Goal: Information Seeking & Learning: Learn about a topic

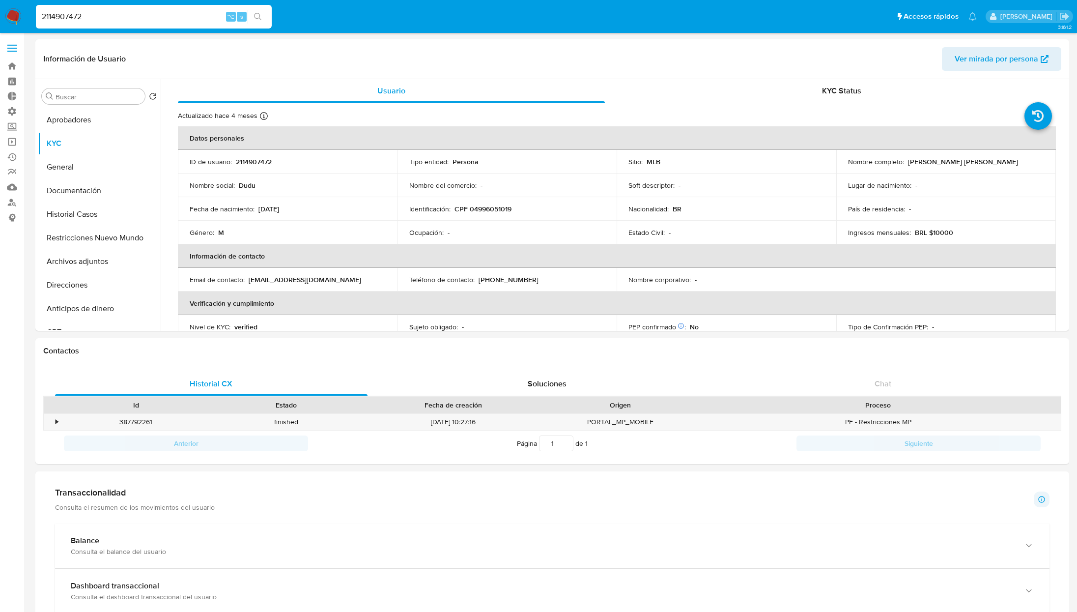
select select "10"
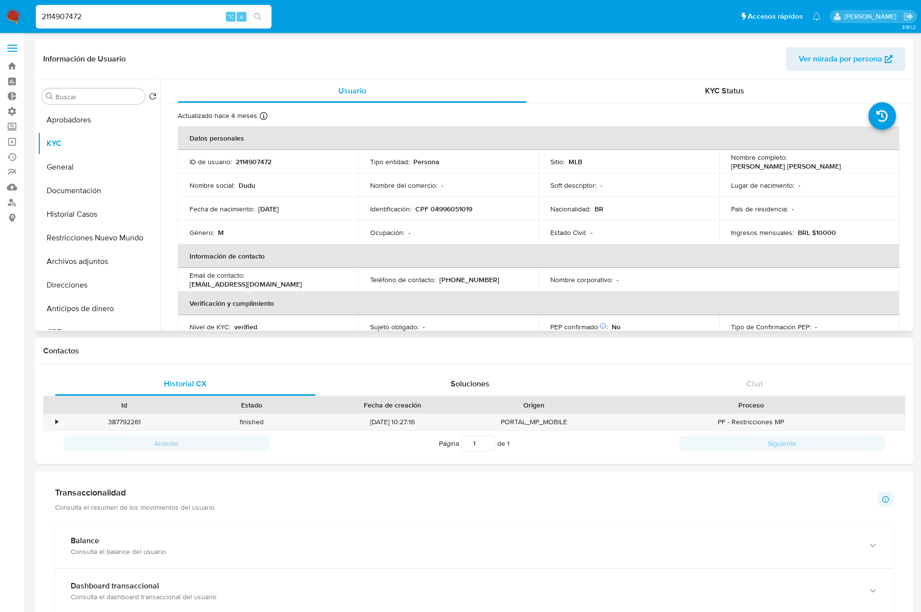
click at [856, 211] on div "País de residencia : -" at bounding box center [809, 208] width 157 height 9
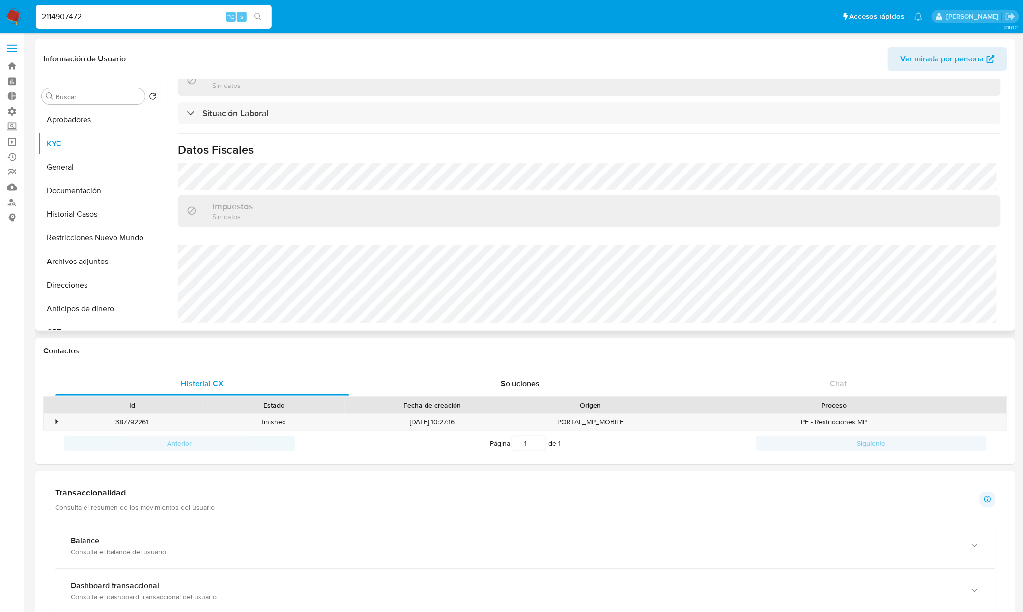
scroll to position [428, 0]
click at [84, 276] on button "Direcciones" at bounding box center [95, 285] width 115 height 24
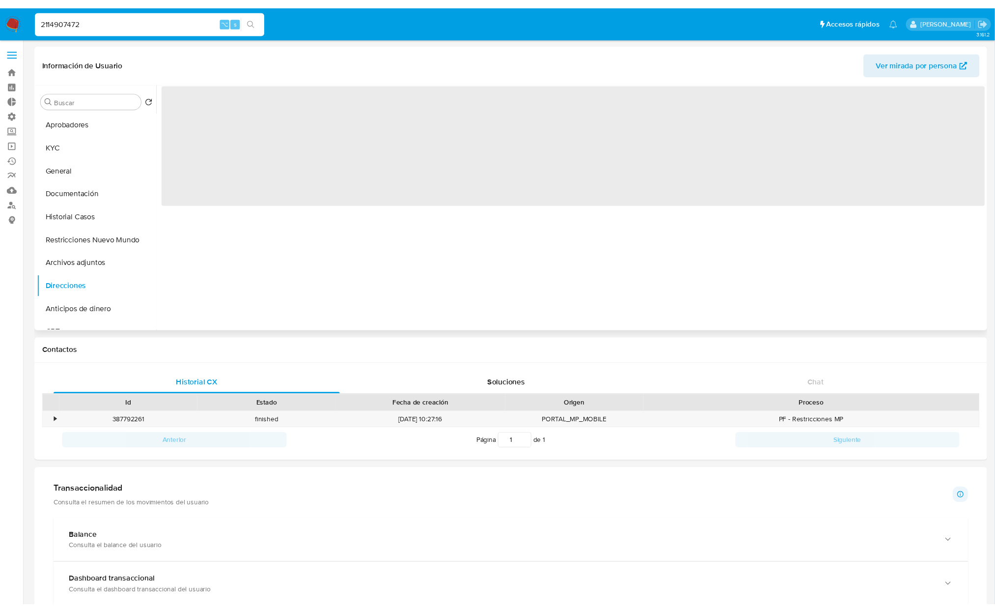
scroll to position [0, 0]
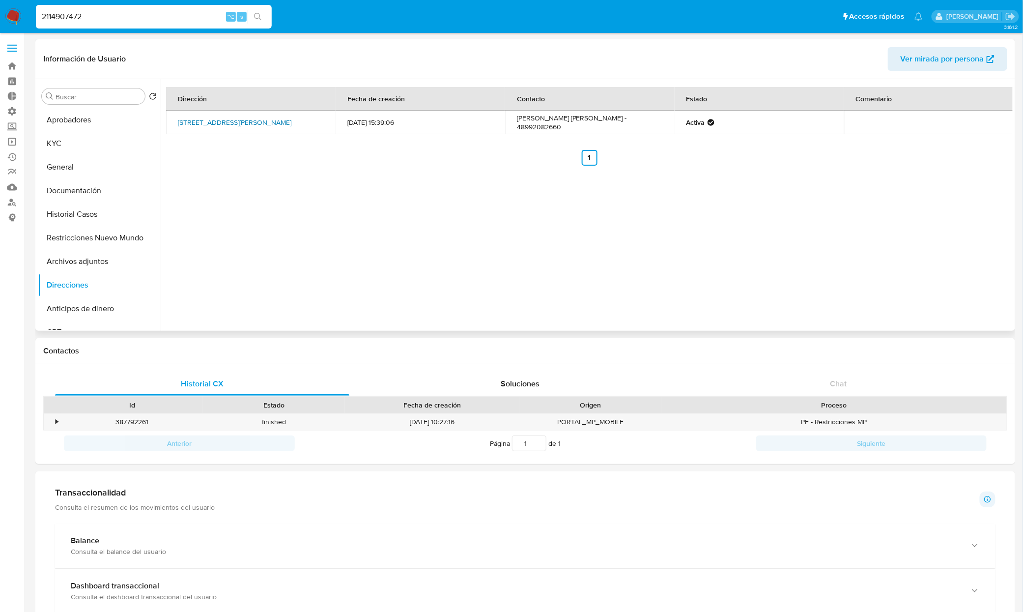
click at [223, 122] on link "[STREET_ADDRESS][PERSON_NAME]" at bounding box center [234, 122] width 113 height 10
click at [75, 145] on button "KYC" at bounding box center [95, 144] width 115 height 24
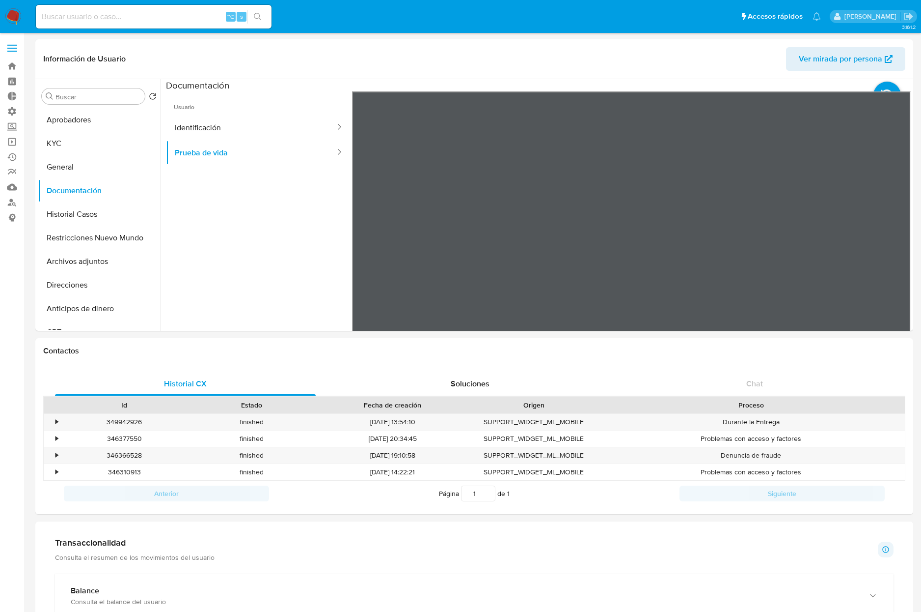
select select "10"
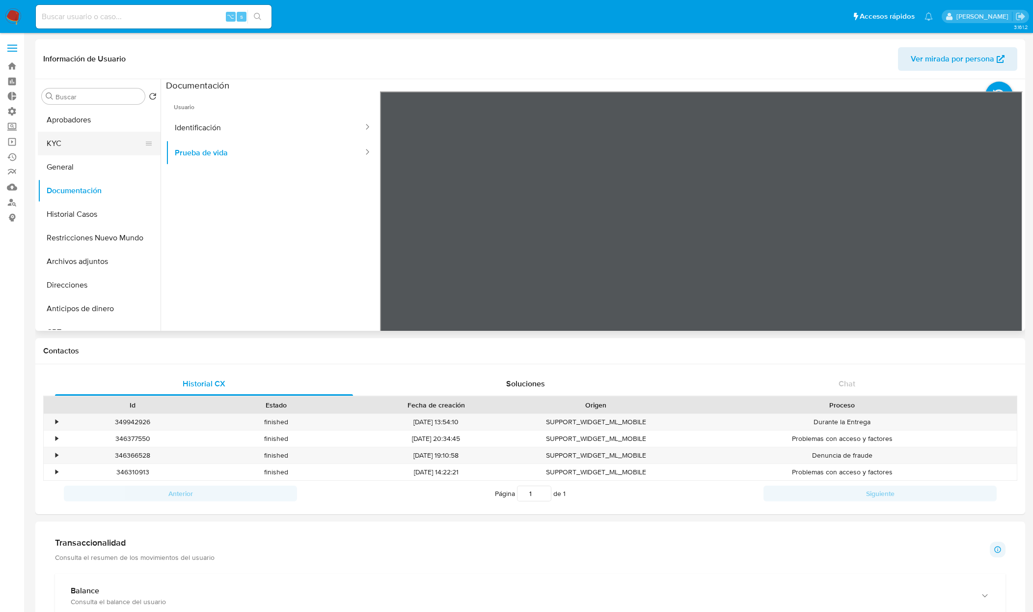
click at [51, 149] on button "KYC" at bounding box center [95, 144] width 115 height 24
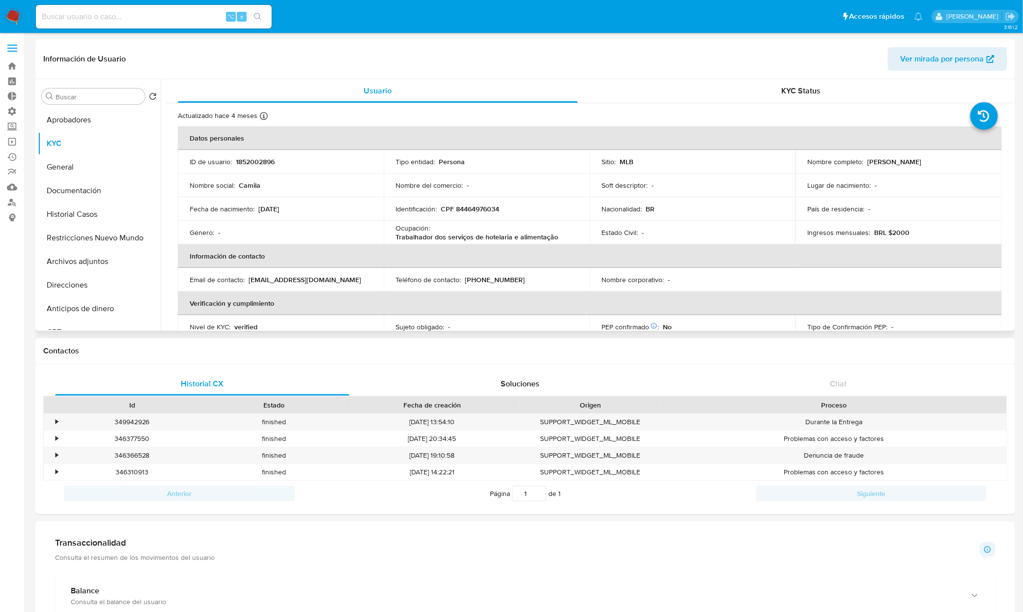
click at [451, 238] on p "Trabalhador dos serviços de hotelaria e alimentação" at bounding box center [476, 236] width 163 height 9
drag, startPoint x: 561, startPoint y: 235, endPoint x: 389, endPoint y: 231, distance: 172.5
click at [389, 231] on td "Ocupación : Trabalhador dos serviços de hotelaria e alimentação" at bounding box center [487, 233] width 206 height 24
copy div "Ocupación : Trabalhador dos serviços de hotelaria e alimentação"
click at [81, 187] on button "Documentación" at bounding box center [95, 191] width 115 height 24
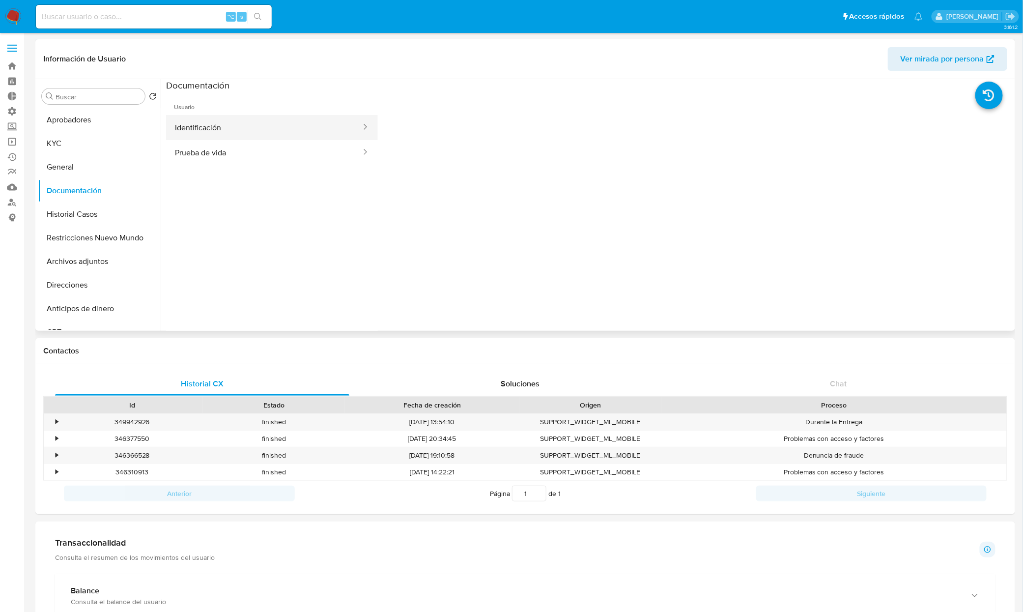
click at [216, 135] on button "Identificación" at bounding box center [264, 127] width 196 height 25
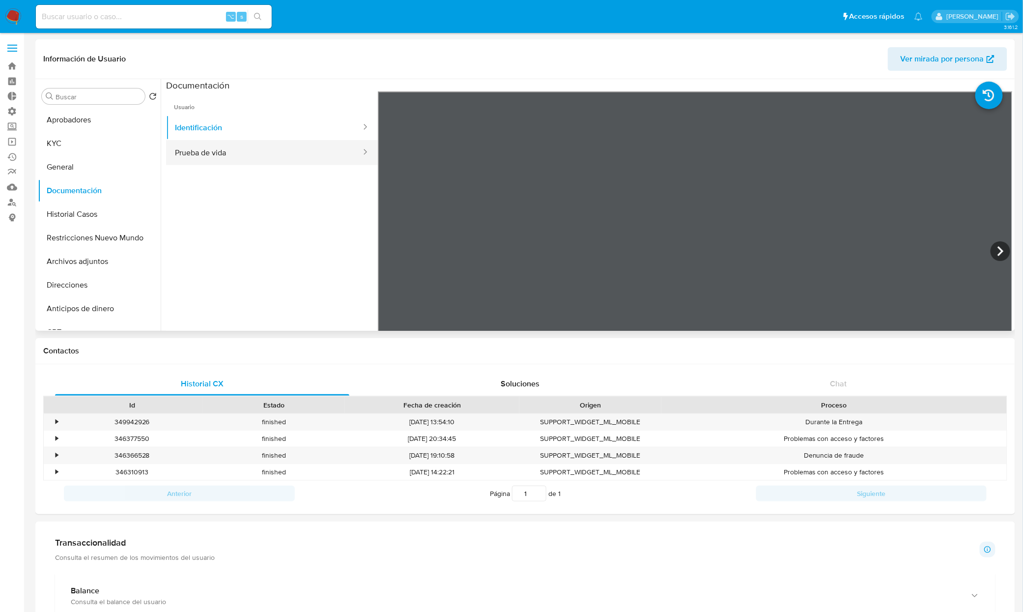
click at [246, 150] on button "Prueba de vida" at bounding box center [264, 152] width 196 height 25
click at [62, 123] on button "Aprobadores" at bounding box center [95, 120] width 115 height 24
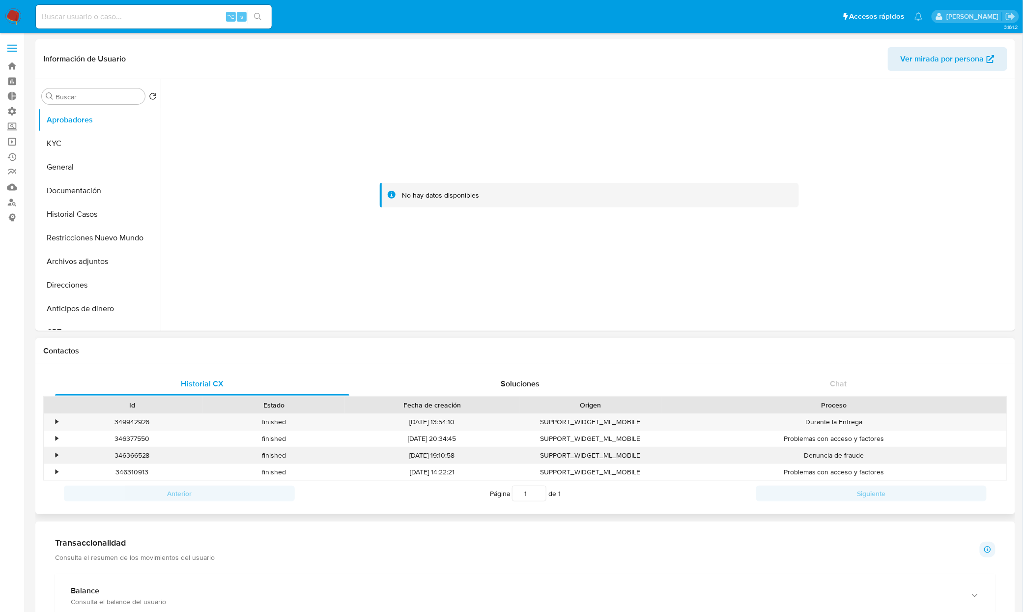
click at [56, 454] on div "•" at bounding box center [57, 454] width 2 height 9
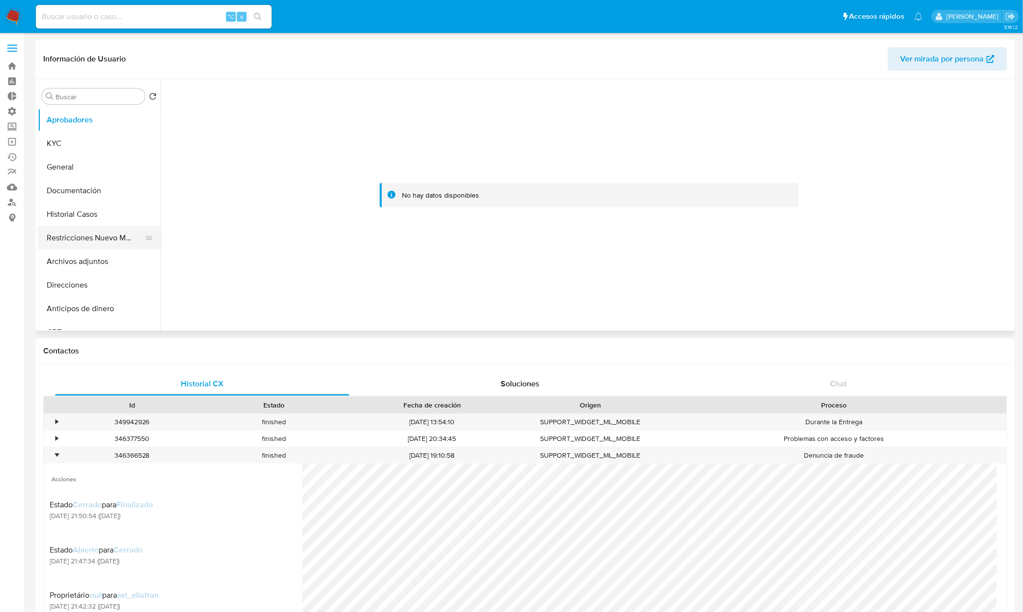
click at [83, 229] on button "Restricciones Nuevo Mundo" at bounding box center [95, 238] width 115 height 24
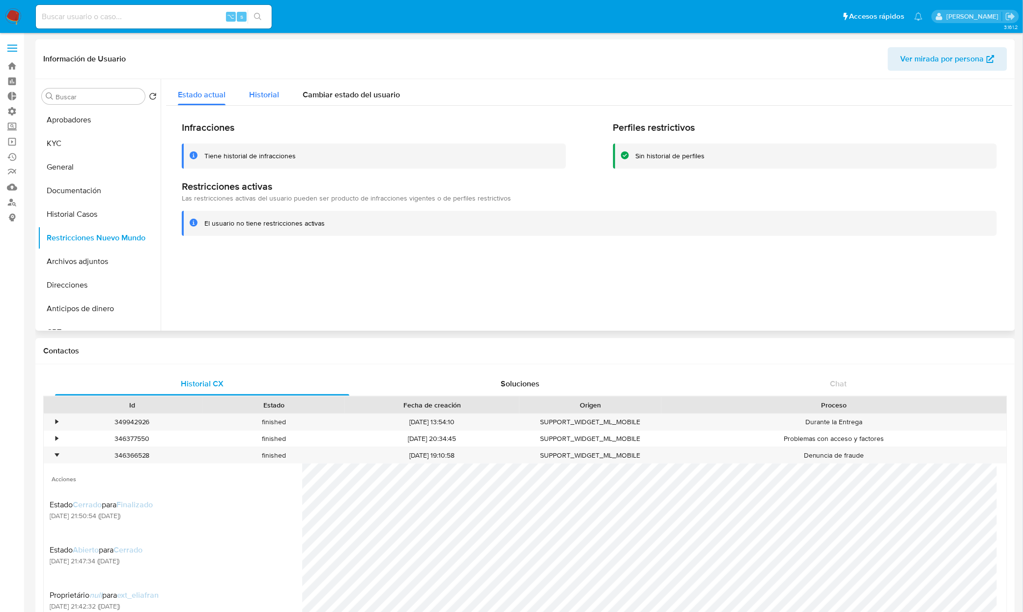
click at [262, 96] on span "Historial" at bounding box center [264, 94] width 30 height 11
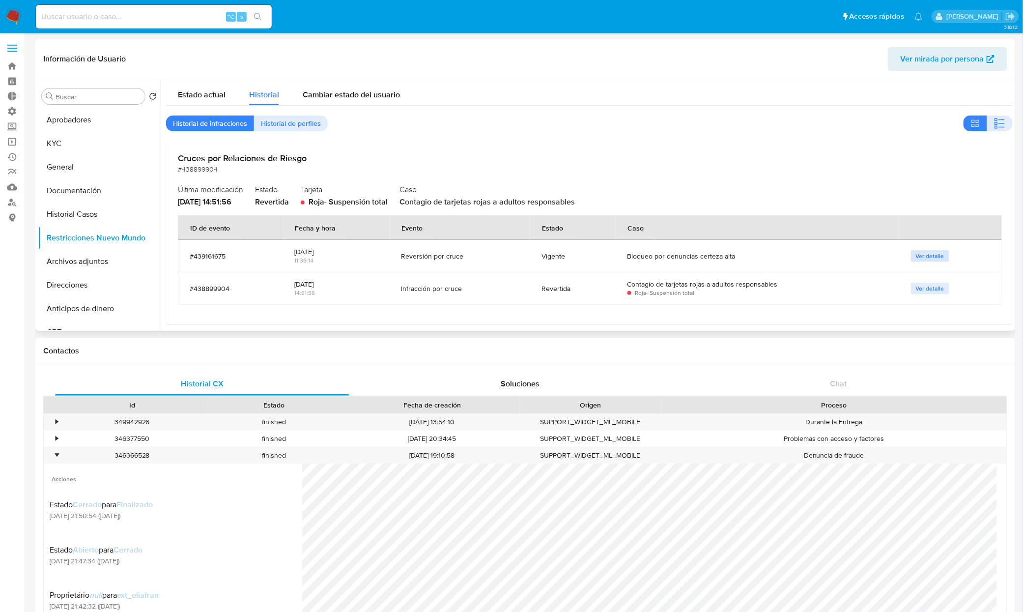
click at [921, 257] on span "Ver detalle" at bounding box center [930, 256] width 28 height 10
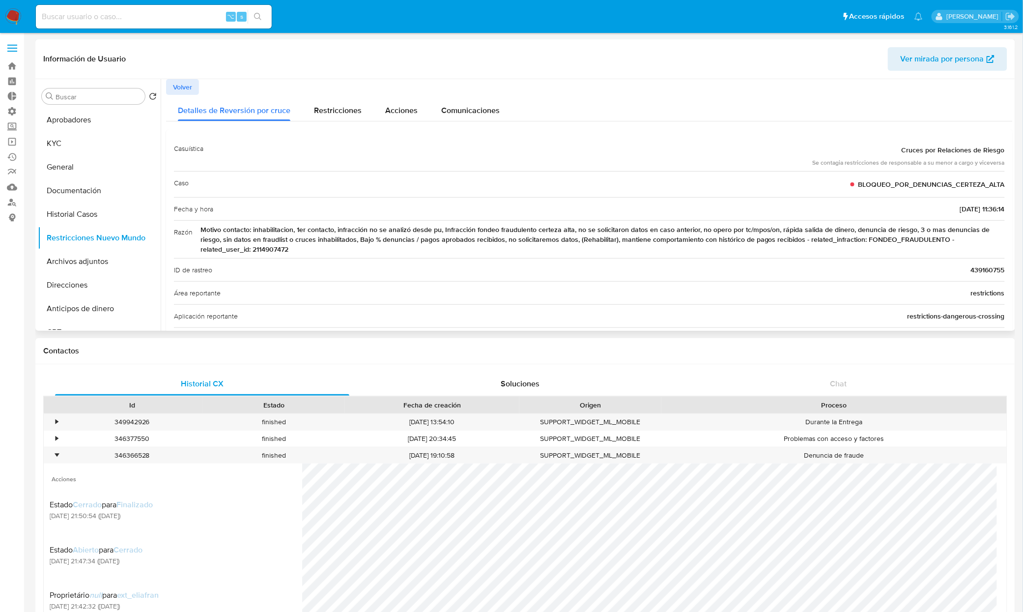
click at [671, 235] on span "Motivo contacto: inhabilitacion, 1er contacto, infracción no se analizó desde p…" at bounding box center [602, 238] width 804 height 29
click at [336, 111] on span "Restricciones" at bounding box center [338, 110] width 48 height 11
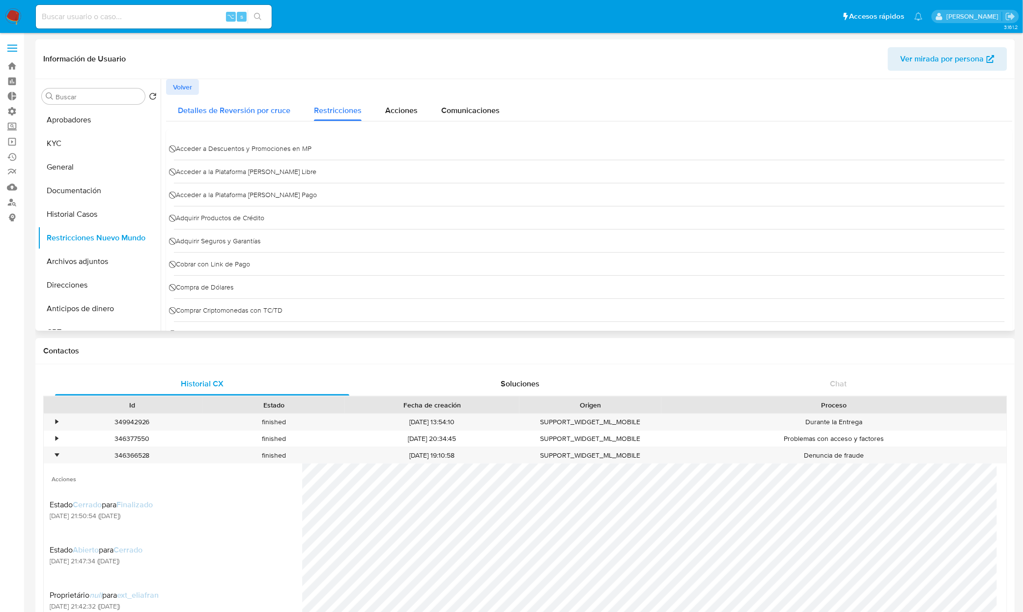
click at [198, 105] on span "Detalles de Reversión por cruce" at bounding box center [234, 110] width 112 height 11
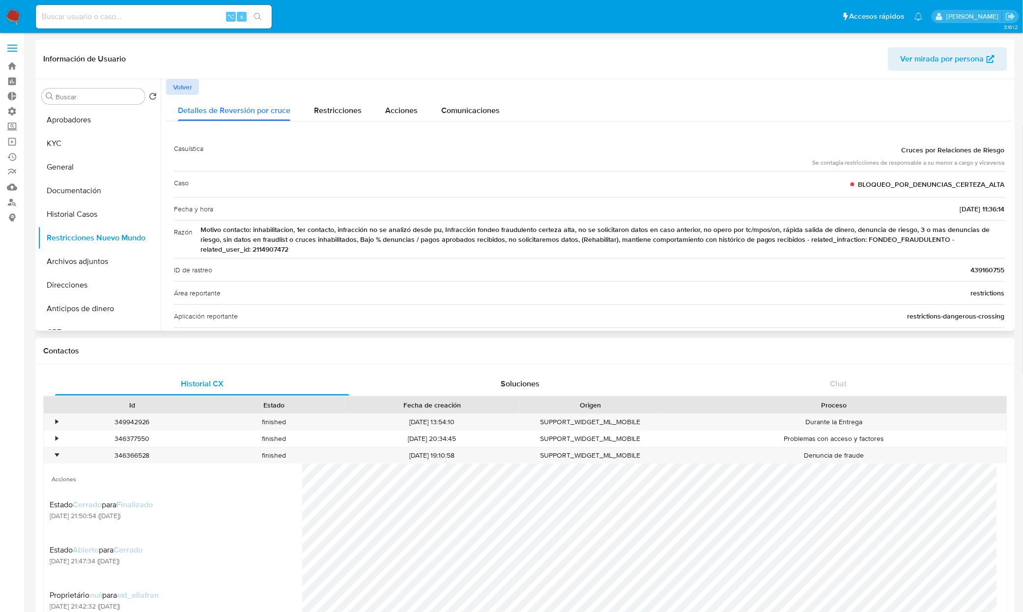
click at [186, 89] on span "Volver" at bounding box center [182, 87] width 19 height 14
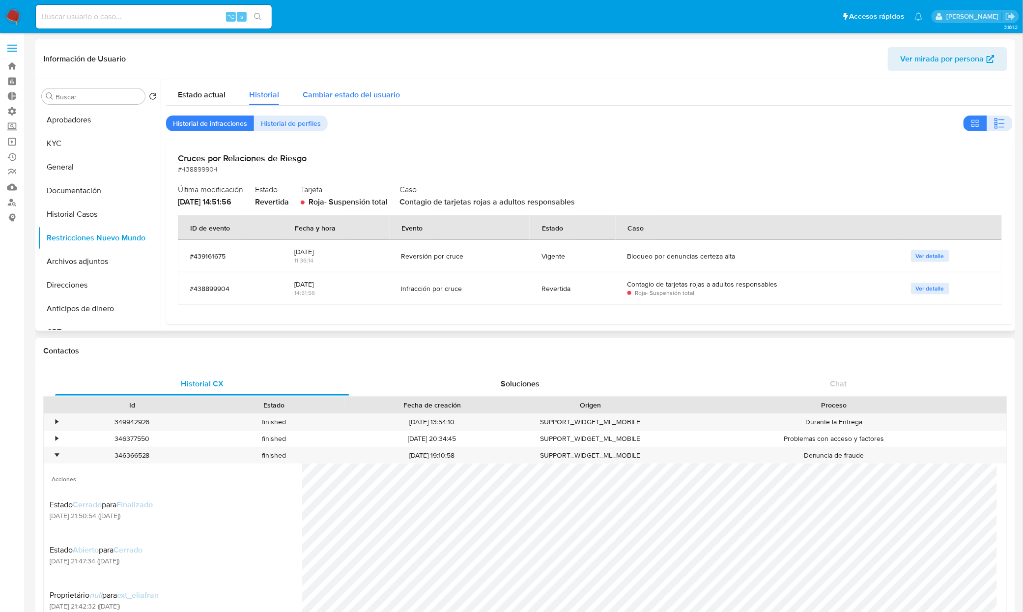
click at [335, 92] on span "Cambiar estado del usuario" at bounding box center [351, 94] width 97 height 11
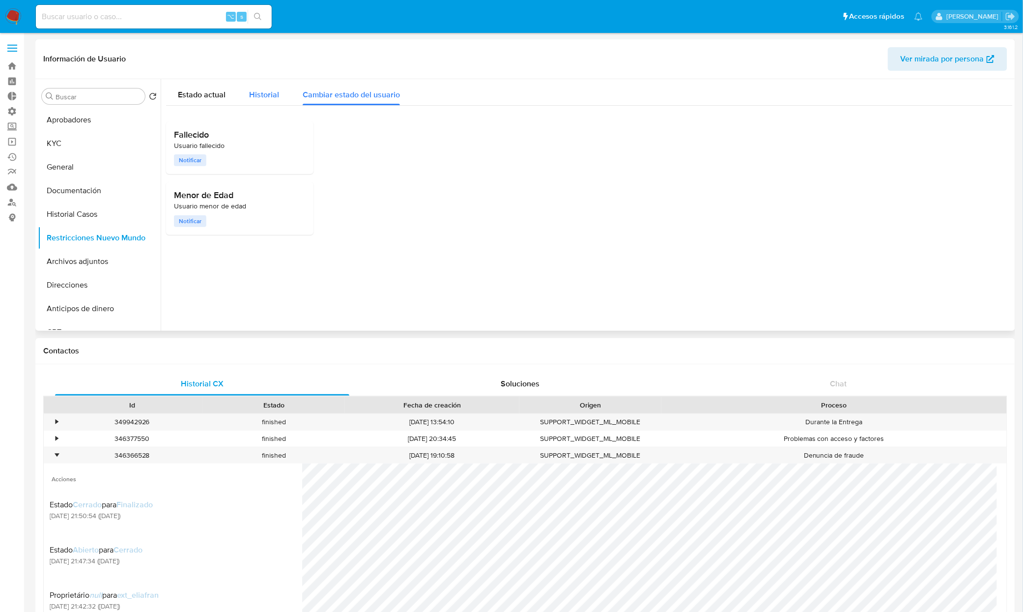
click at [278, 96] on button "Historial" at bounding box center [264, 92] width 54 height 26
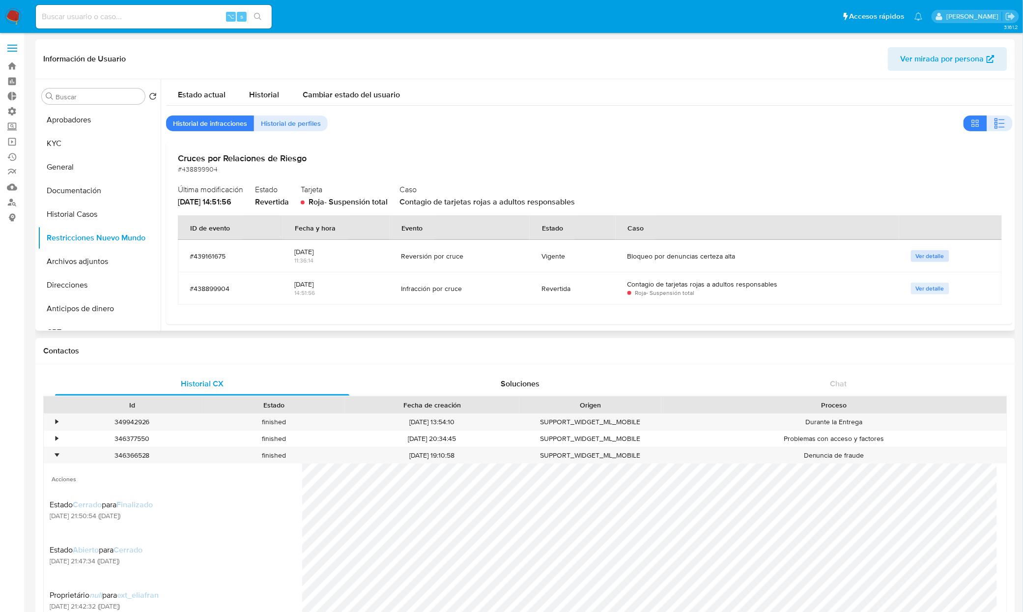
click at [921, 254] on button "Ver detalle" at bounding box center [930, 256] width 38 height 12
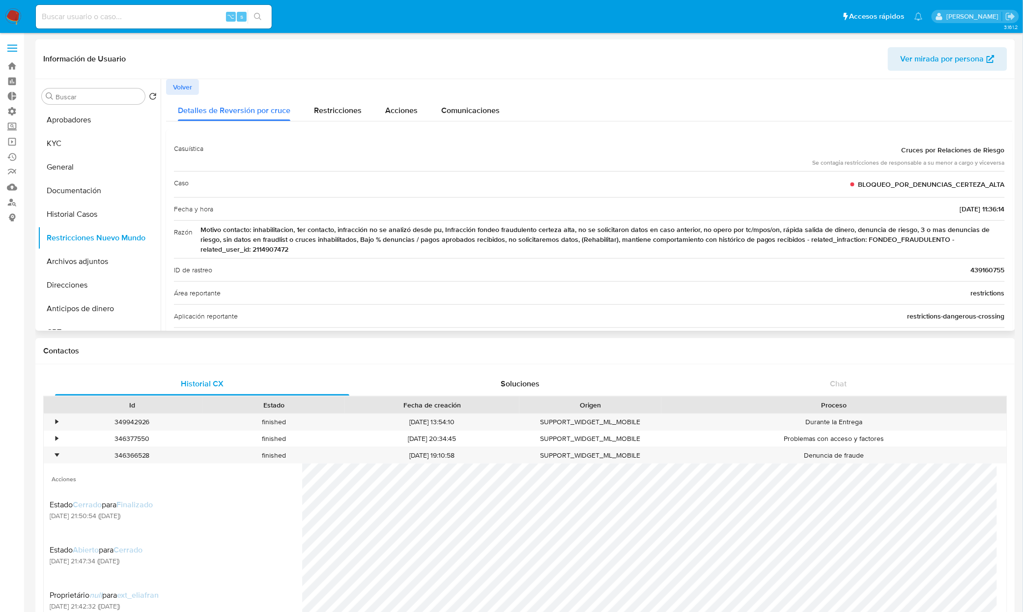
click at [686, 241] on span "Motivo contacto: inhabilitacion, 1er contacto, infracción no se analizó desde p…" at bounding box center [602, 238] width 804 height 29
drag, startPoint x: 339, startPoint y: 240, endPoint x: 218, endPoint y: 245, distance: 120.9
click at [338, 240] on span "Motivo contacto: inhabilitacion, 1er contacto, infracción no se analizó desde p…" at bounding box center [602, 238] width 804 height 29
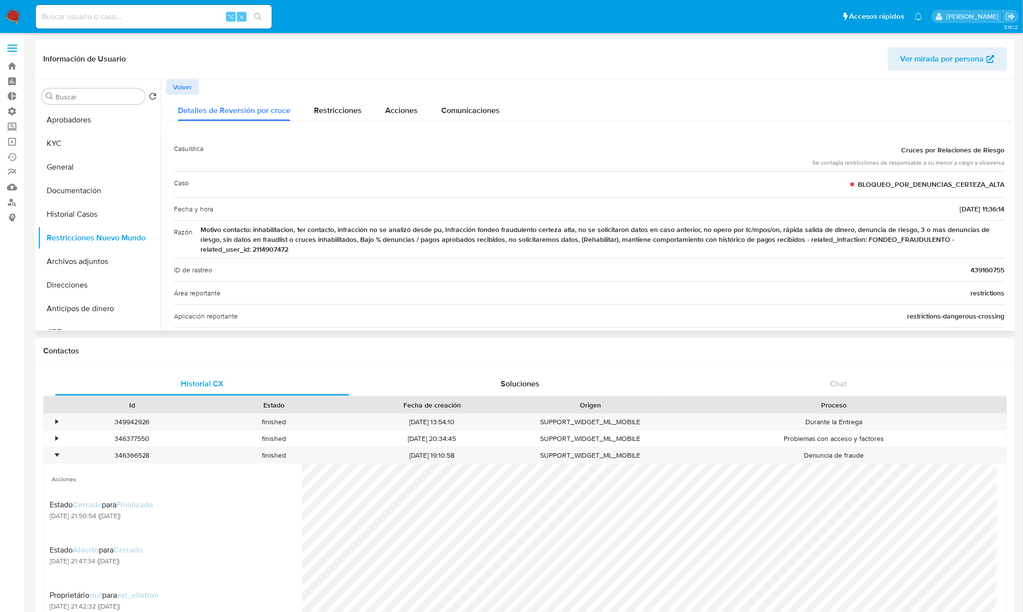
drag, startPoint x: 173, startPoint y: 228, endPoint x: 282, endPoint y: 254, distance: 112.0
click at [282, 254] on div "Razón Motivo contacto: inhabilitacion, 1er contacto, infracción no se analizó d…" at bounding box center [589, 239] width 831 height 38
drag, startPoint x: 1012, startPoint y: 159, endPoint x: 1017, endPoint y: 218, distance: 58.6
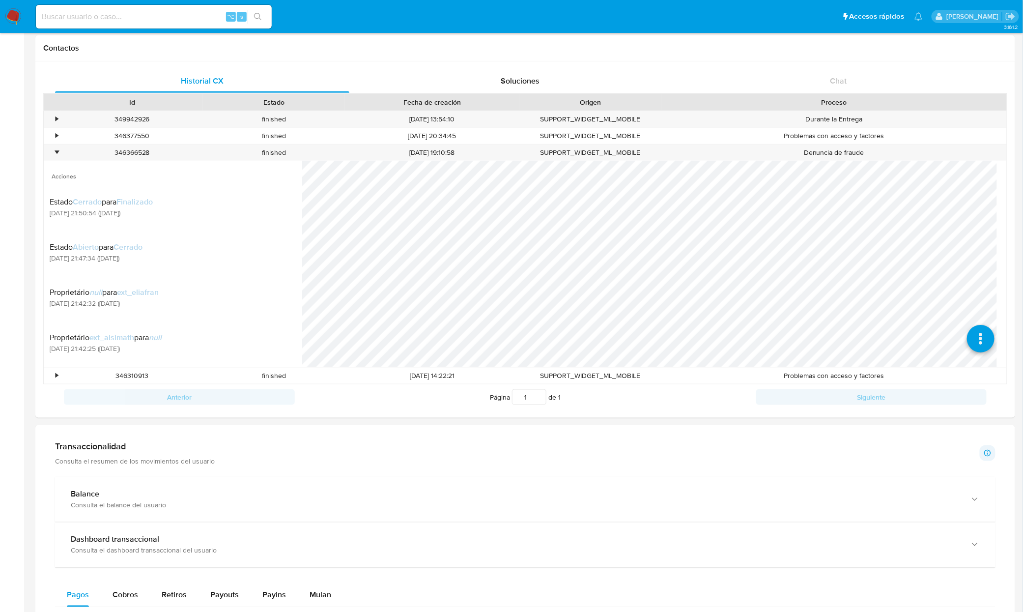
scroll to position [306, 0]
click at [921, 292] on icon at bounding box center [980, 301] width 28 height 28
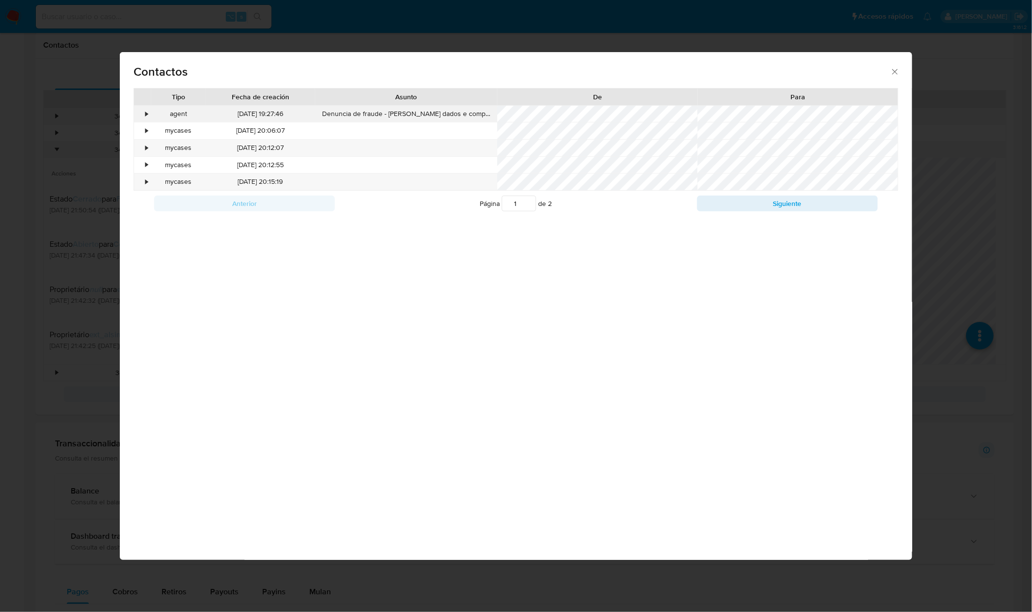
click at [146, 115] on div "•" at bounding box center [147, 114] width 2 height 10
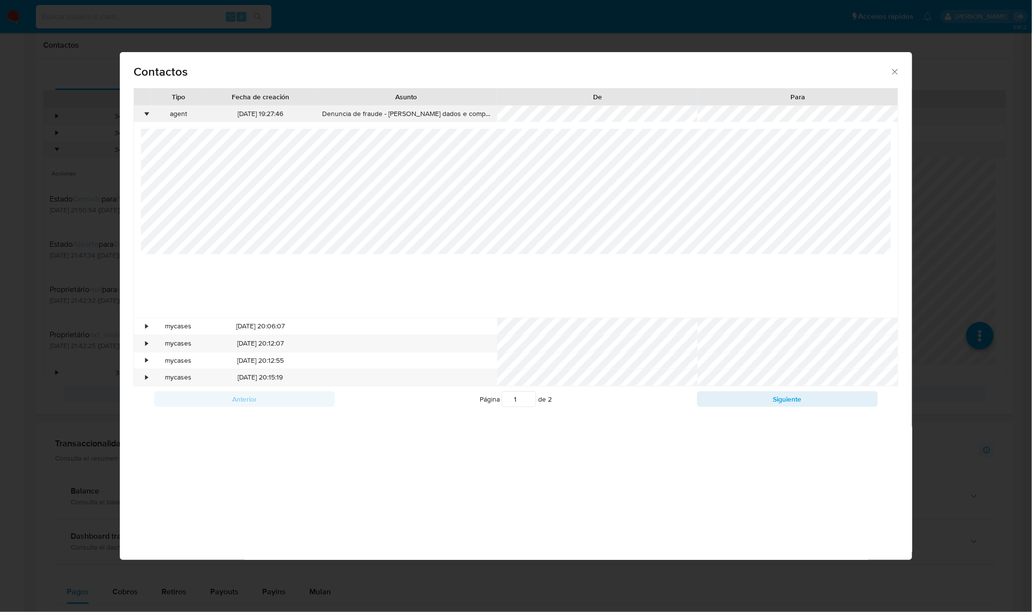
click at [146, 115] on div "•" at bounding box center [147, 114] width 2 height 10
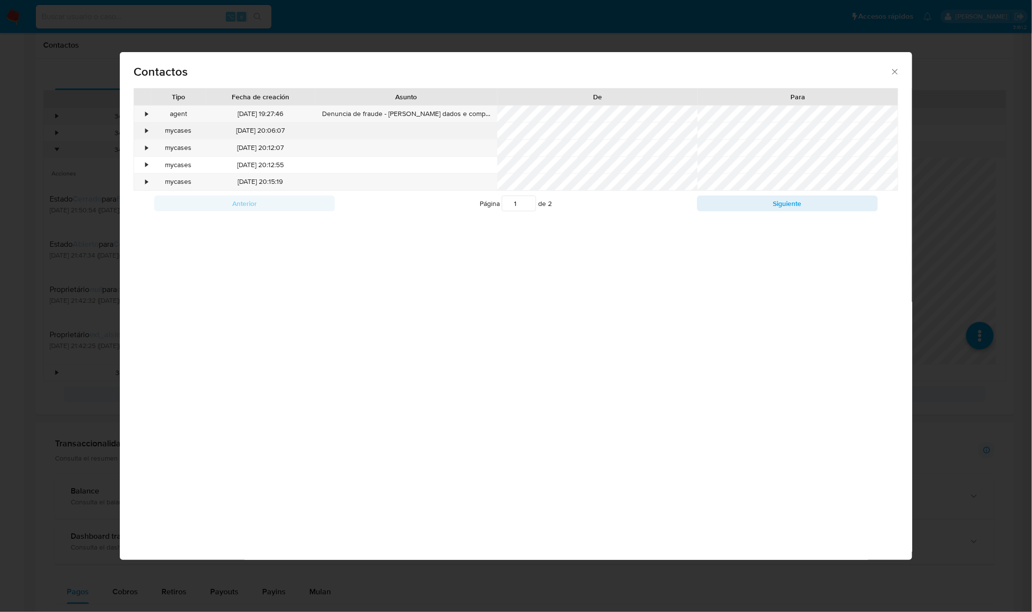
click at [153, 128] on div "mycases" at bounding box center [178, 130] width 55 height 17
click at [147, 130] on div "•" at bounding box center [147, 131] width 2 height 10
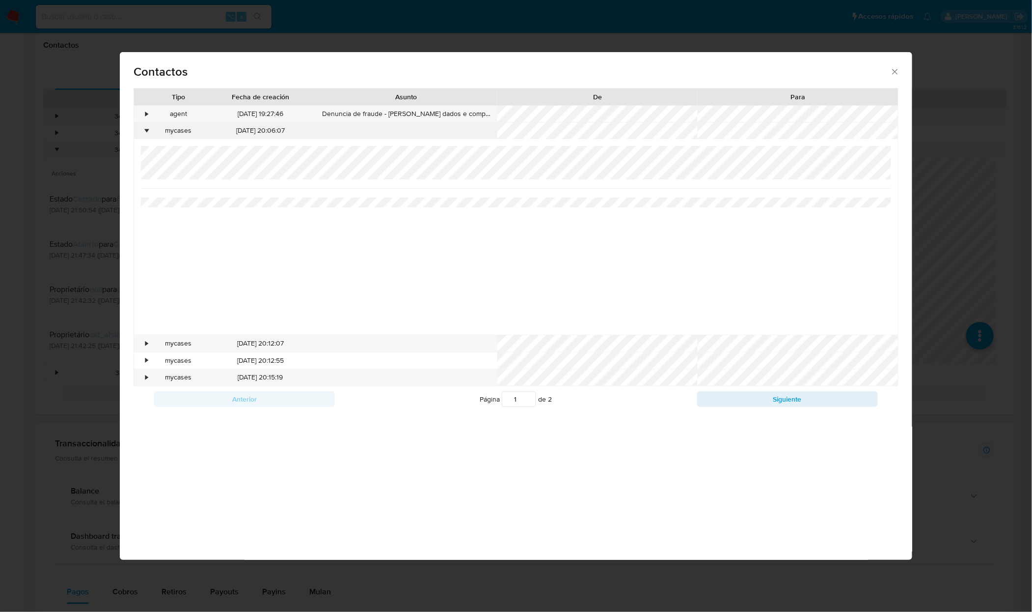
click at [147, 134] on div "•" at bounding box center [147, 131] width 2 height 10
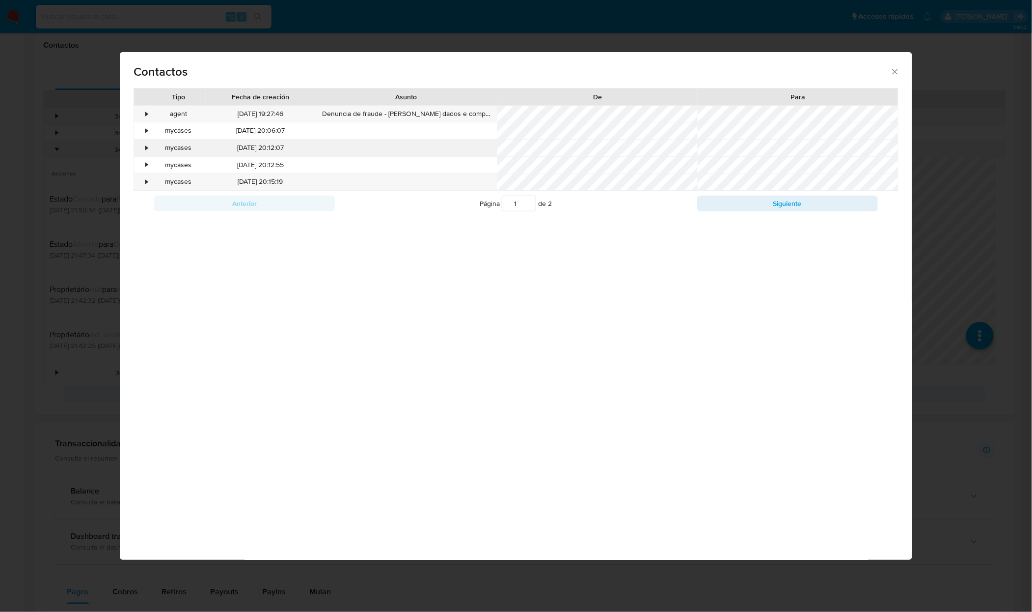
click at [144, 147] on div "•" at bounding box center [142, 147] width 17 height 17
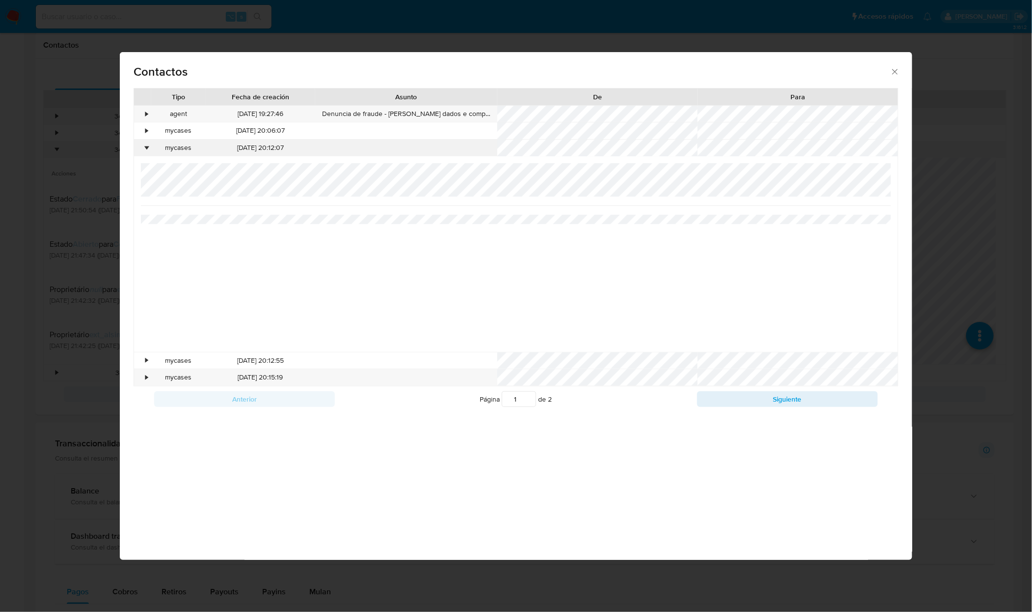
click at [147, 143] on div "•" at bounding box center [147, 148] width 2 height 10
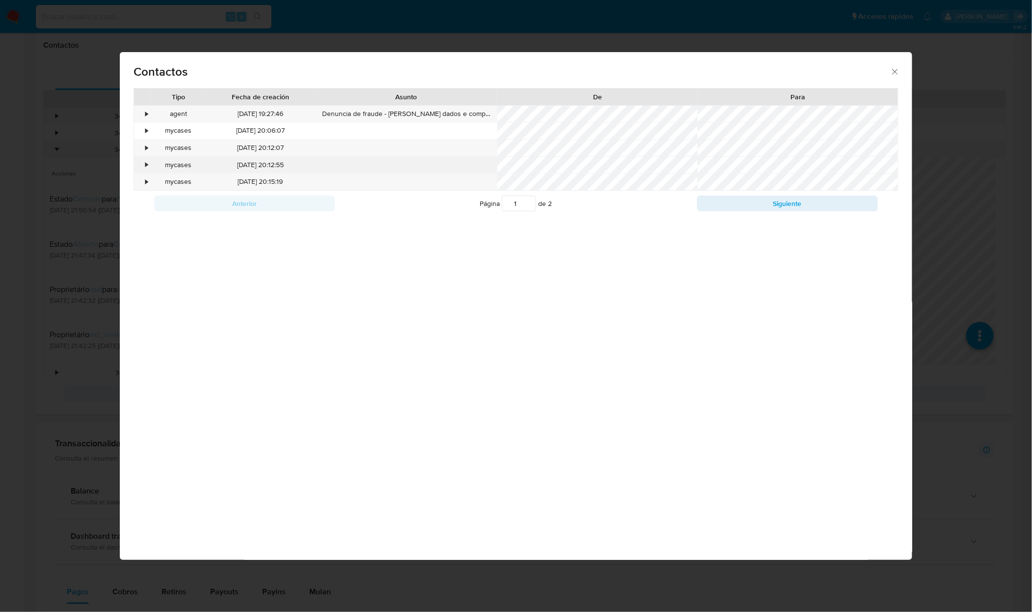
click at [146, 164] on div "•" at bounding box center [147, 165] width 2 height 10
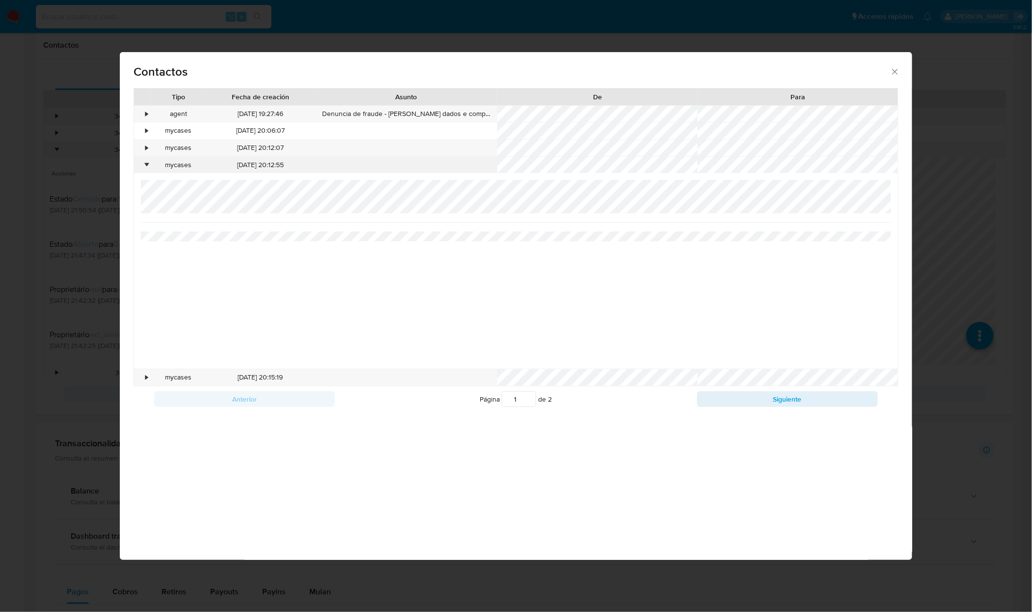
click at [142, 167] on div "•" at bounding box center [142, 165] width 17 height 17
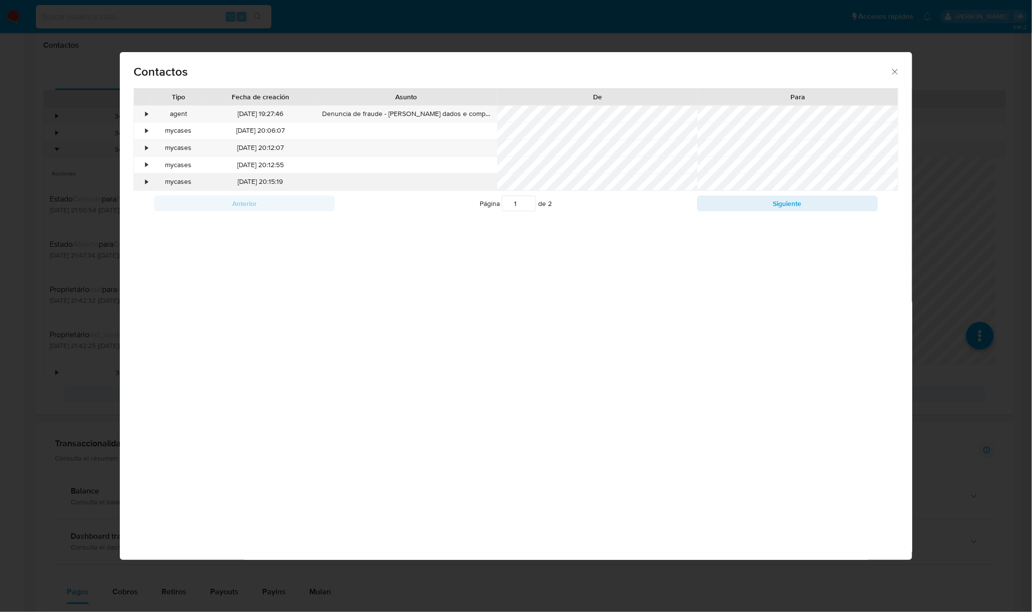
click at [142, 185] on div "•" at bounding box center [142, 181] width 17 height 17
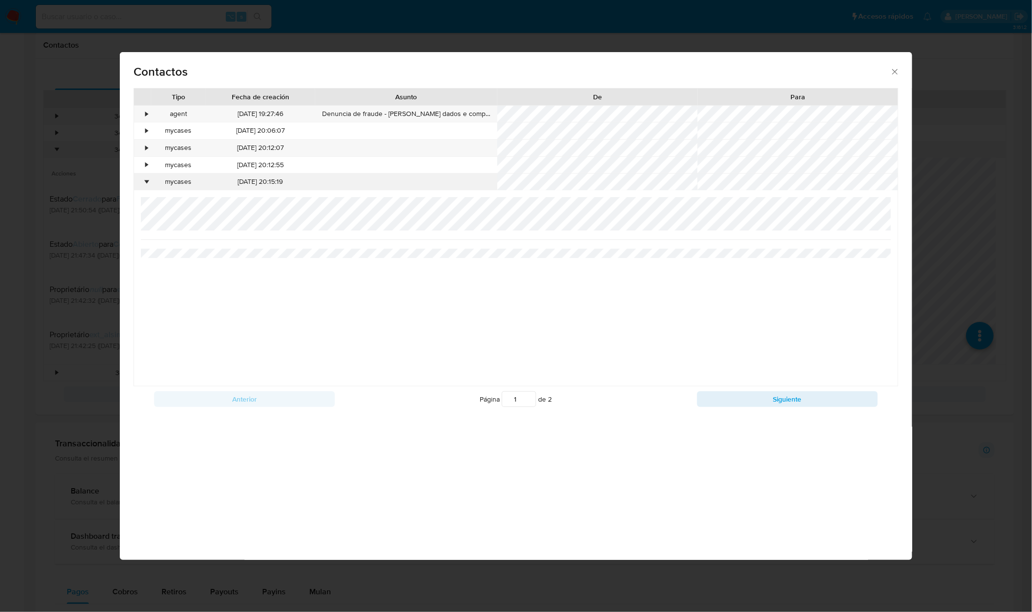
click at [147, 186] on div "•" at bounding box center [147, 182] width 2 height 10
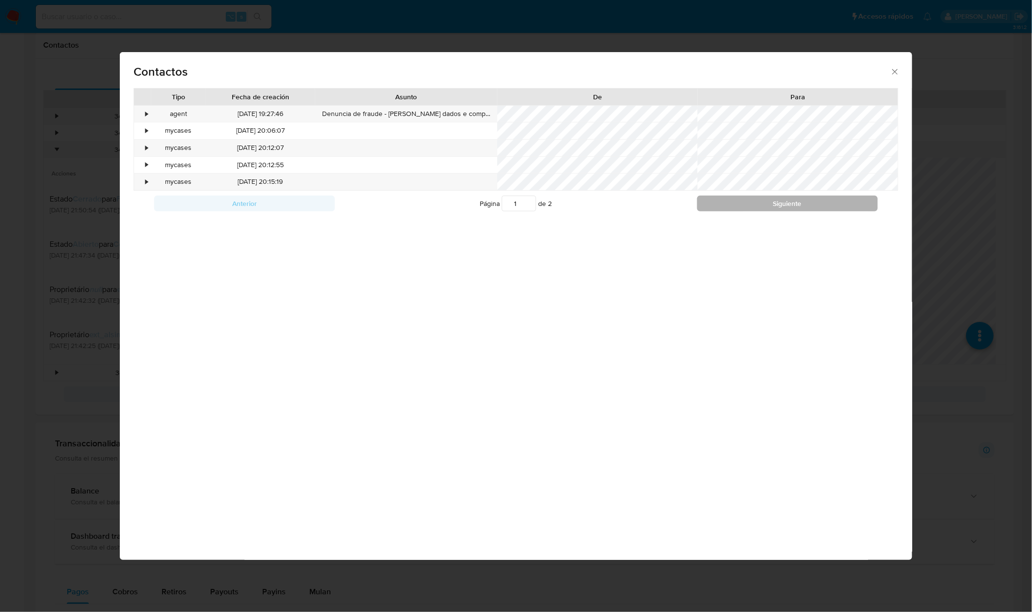
click at [744, 205] on button "Siguiente" at bounding box center [787, 203] width 181 height 16
type input "2"
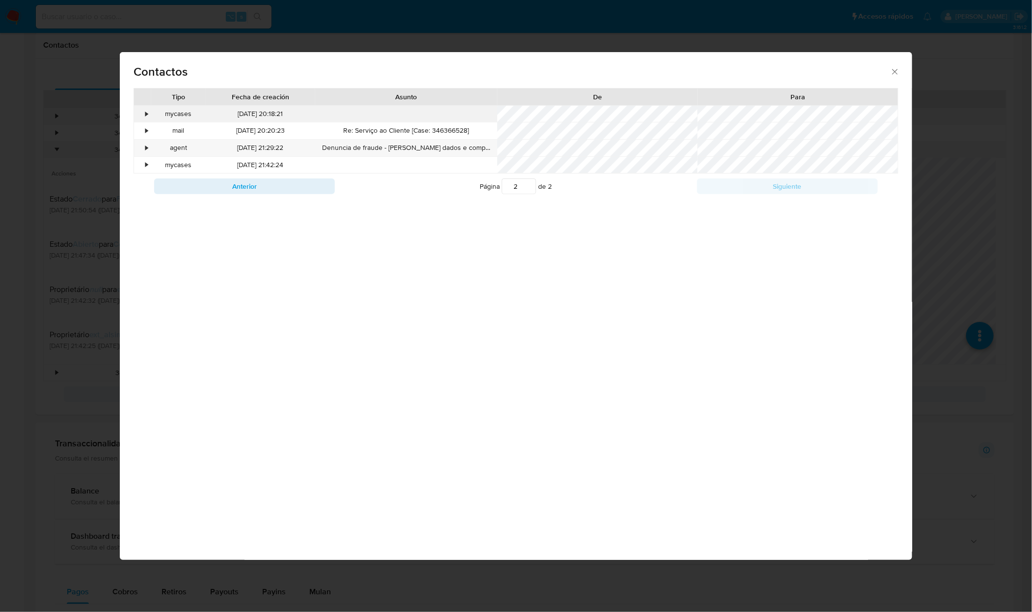
click at [140, 114] on div "•" at bounding box center [142, 114] width 17 height 17
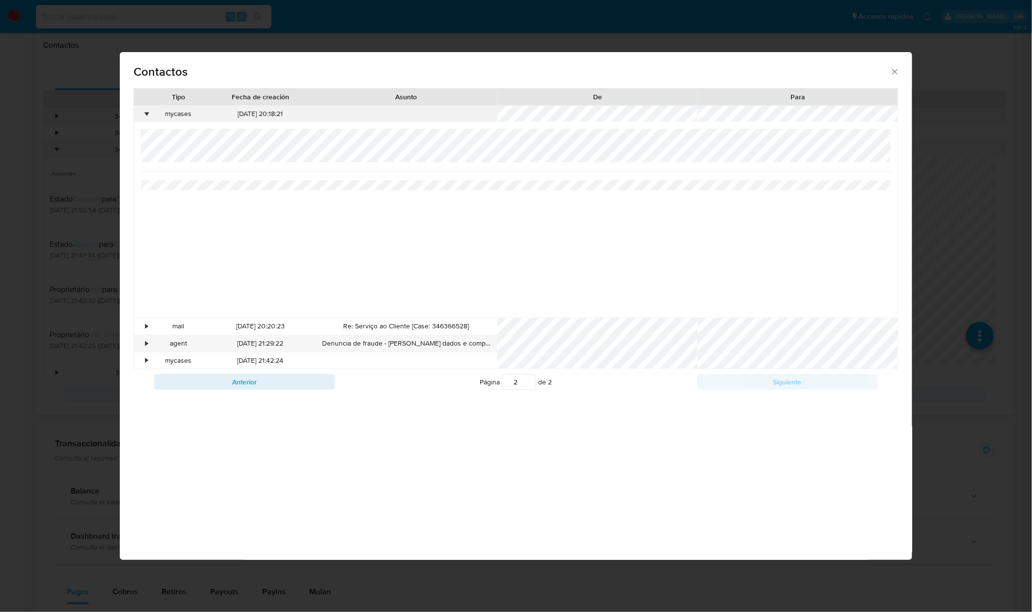
click at [147, 115] on div "•" at bounding box center [147, 114] width 2 height 10
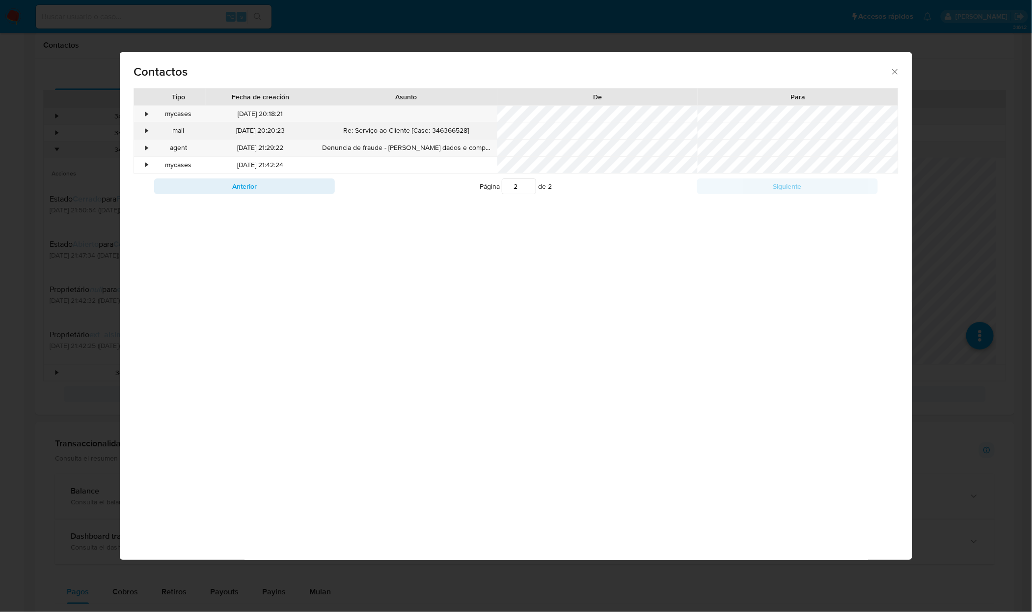
click at [147, 129] on div "•" at bounding box center [147, 131] width 2 height 10
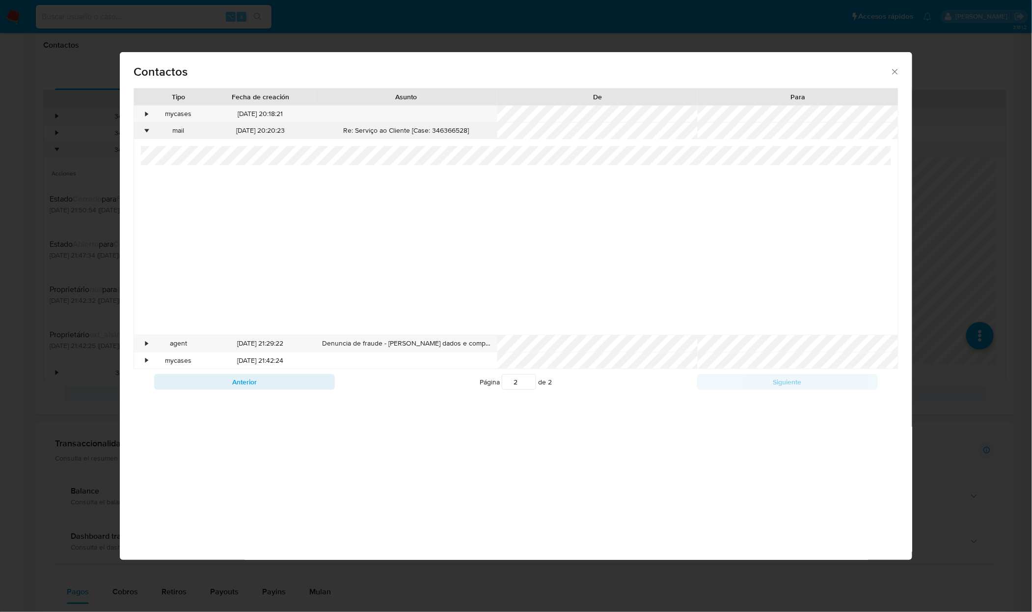
click at [147, 129] on div "•" at bounding box center [147, 131] width 2 height 10
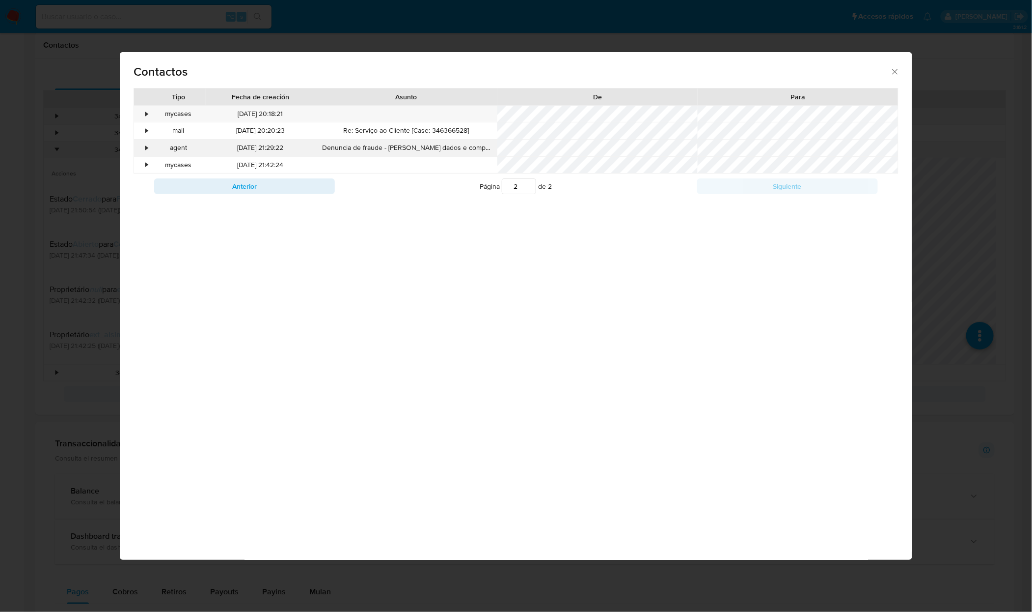
click at [146, 146] on div "•" at bounding box center [147, 148] width 2 height 10
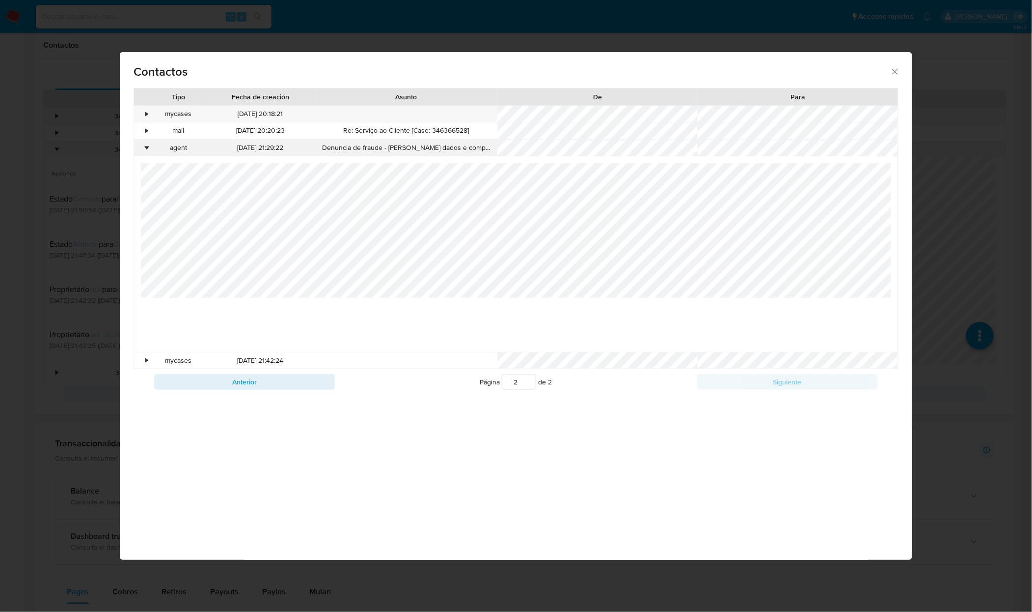
click at [146, 147] on div "•" at bounding box center [147, 148] width 2 height 10
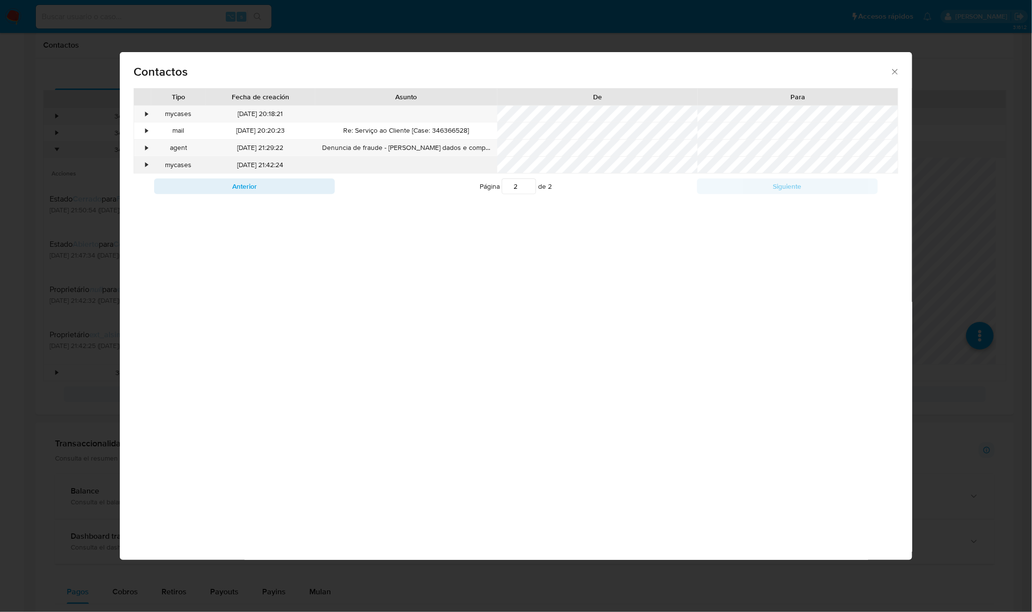
click at [148, 167] on div "•" at bounding box center [147, 165] width 2 height 10
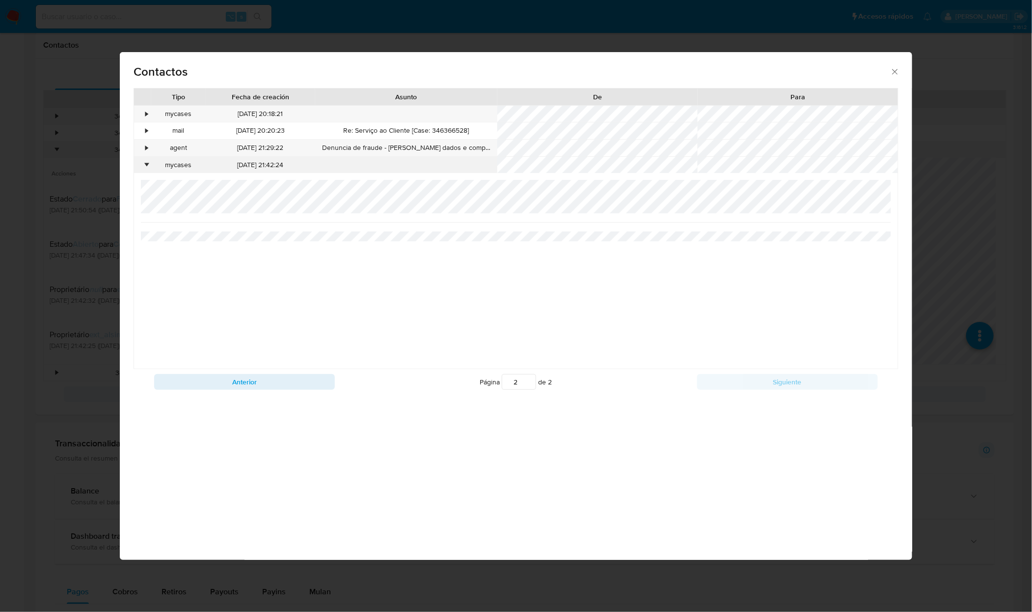
click at [147, 168] on div "•" at bounding box center [147, 165] width 2 height 10
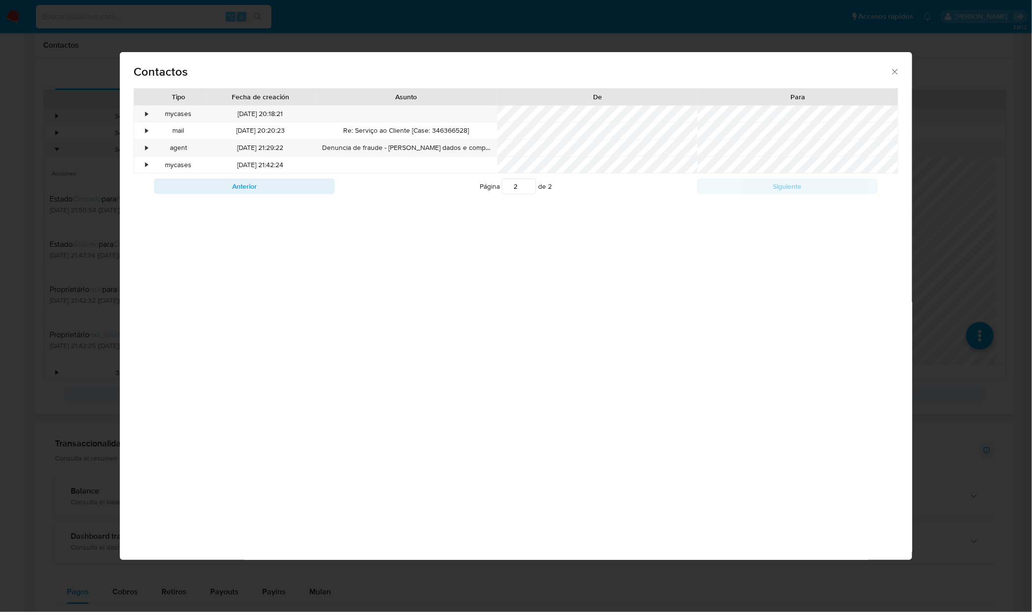
click at [896, 73] on icon "close" at bounding box center [896, 72] width 10 height 10
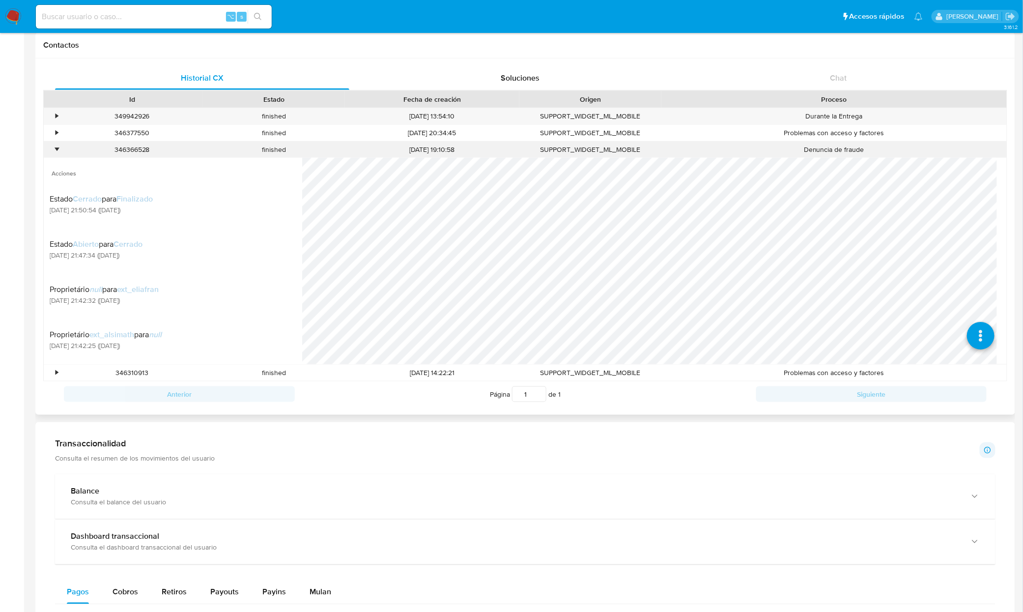
click at [53, 150] on div "•" at bounding box center [52, 149] width 17 height 16
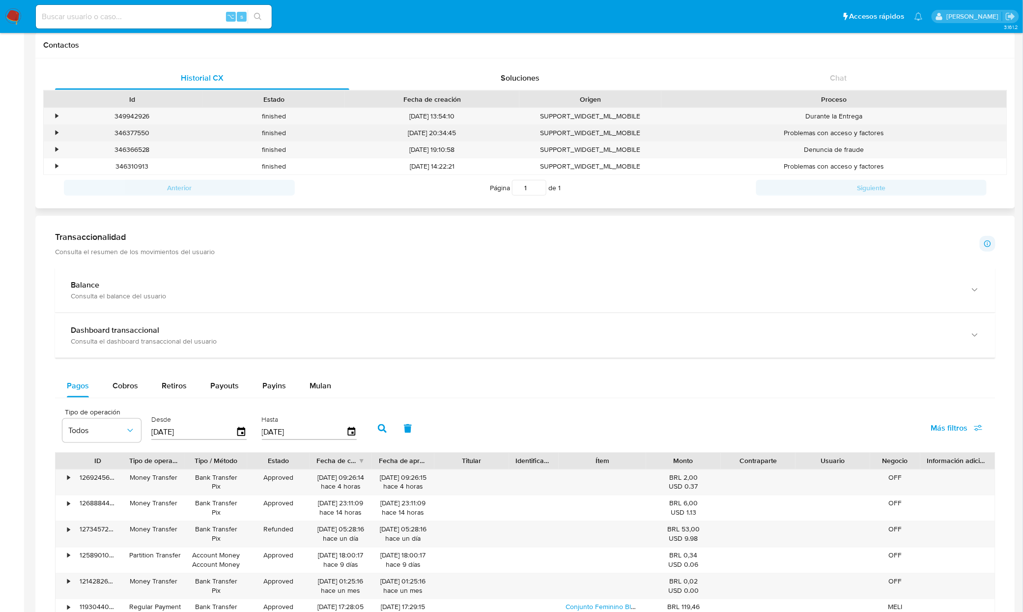
click at [56, 135] on div "•" at bounding box center [57, 132] width 2 height 9
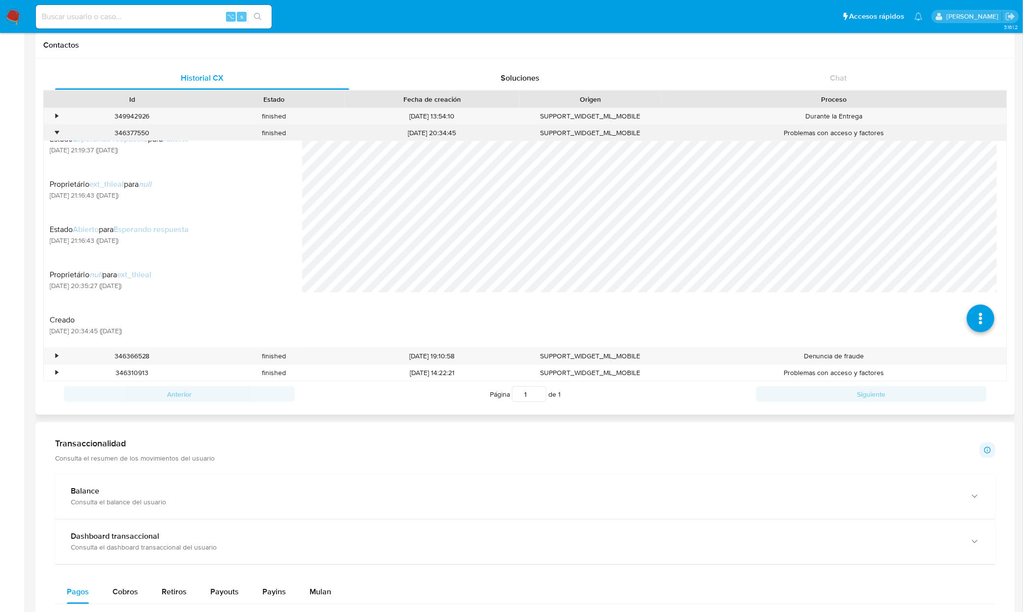
scroll to position [362, 0]
click at [56, 130] on div "•" at bounding box center [57, 132] width 2 height 9
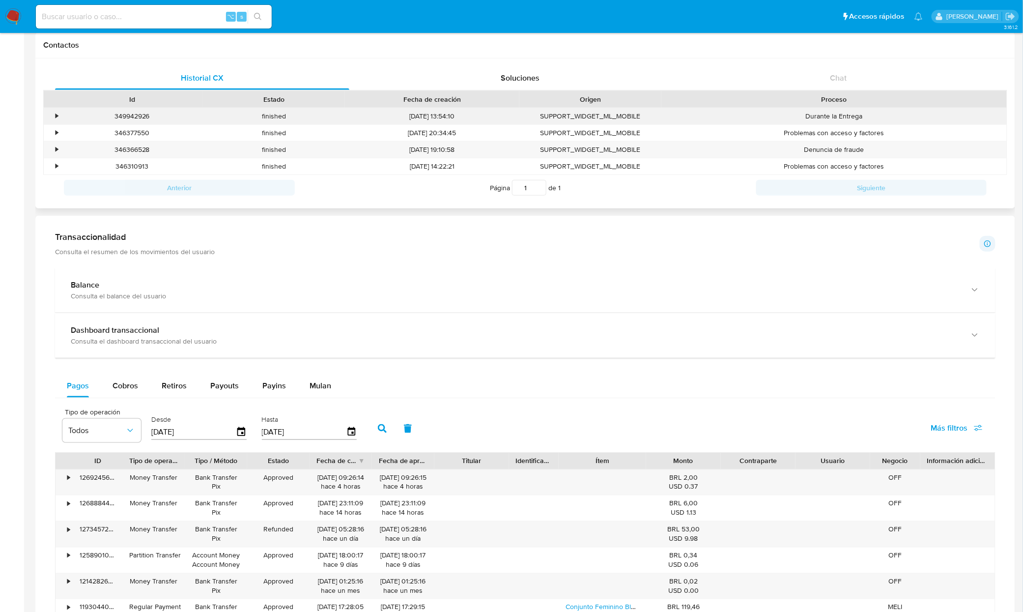
click at [54, 118] on div "•" at bounding box center [52, 116] width 17 height 16
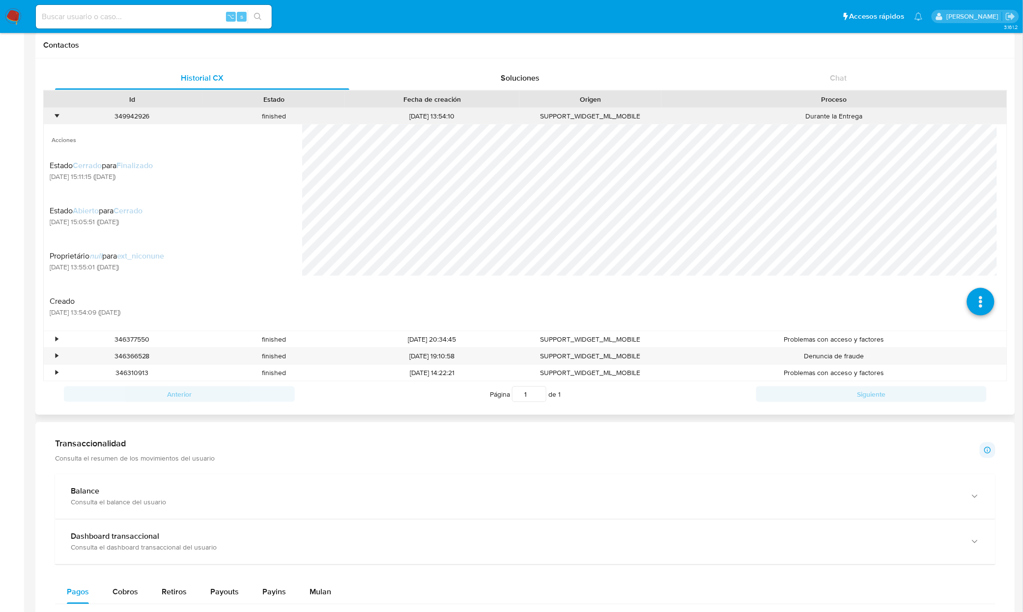
click at [54, 118] on div "•" at bounding box center [52, 116] width 17 height 16
